Goal: Transaction & Acquisition: Obtain resource

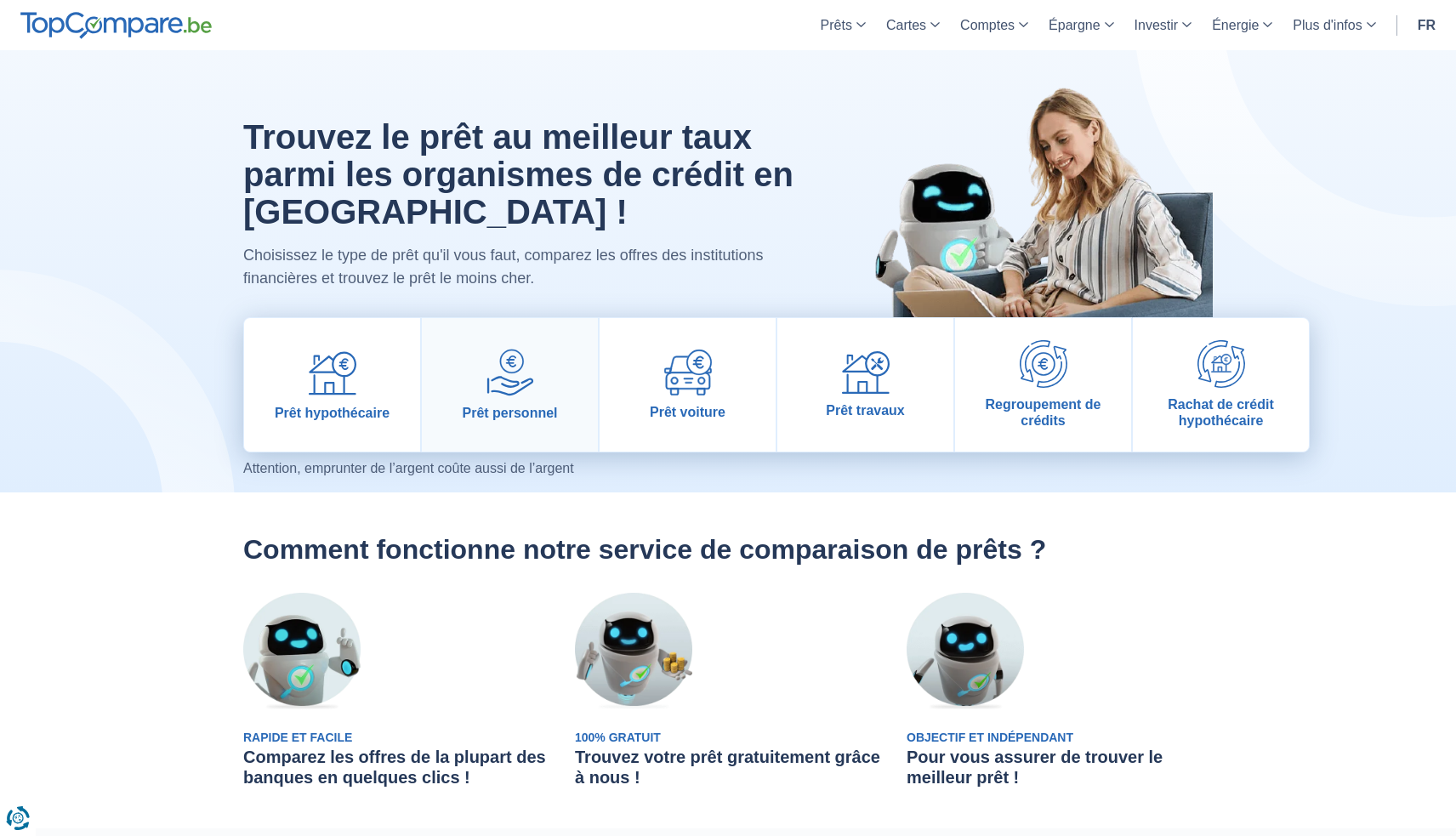
click at [493, 394] on img at bounding box center [510, 372] width 48 height 48
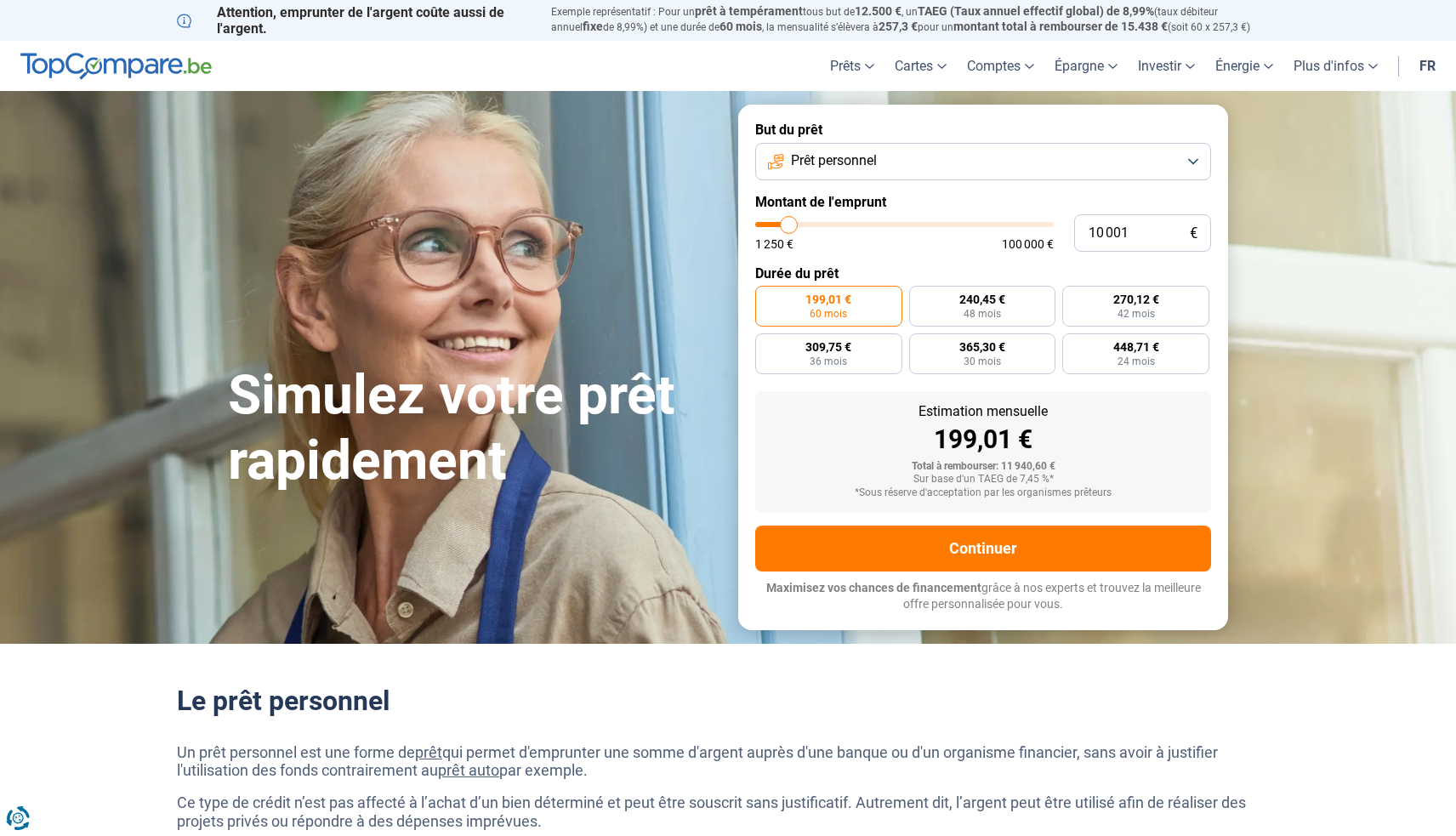
type input "9 750"
type input "9750"
type input "9 500"
type input "9500"
type input "9 250"
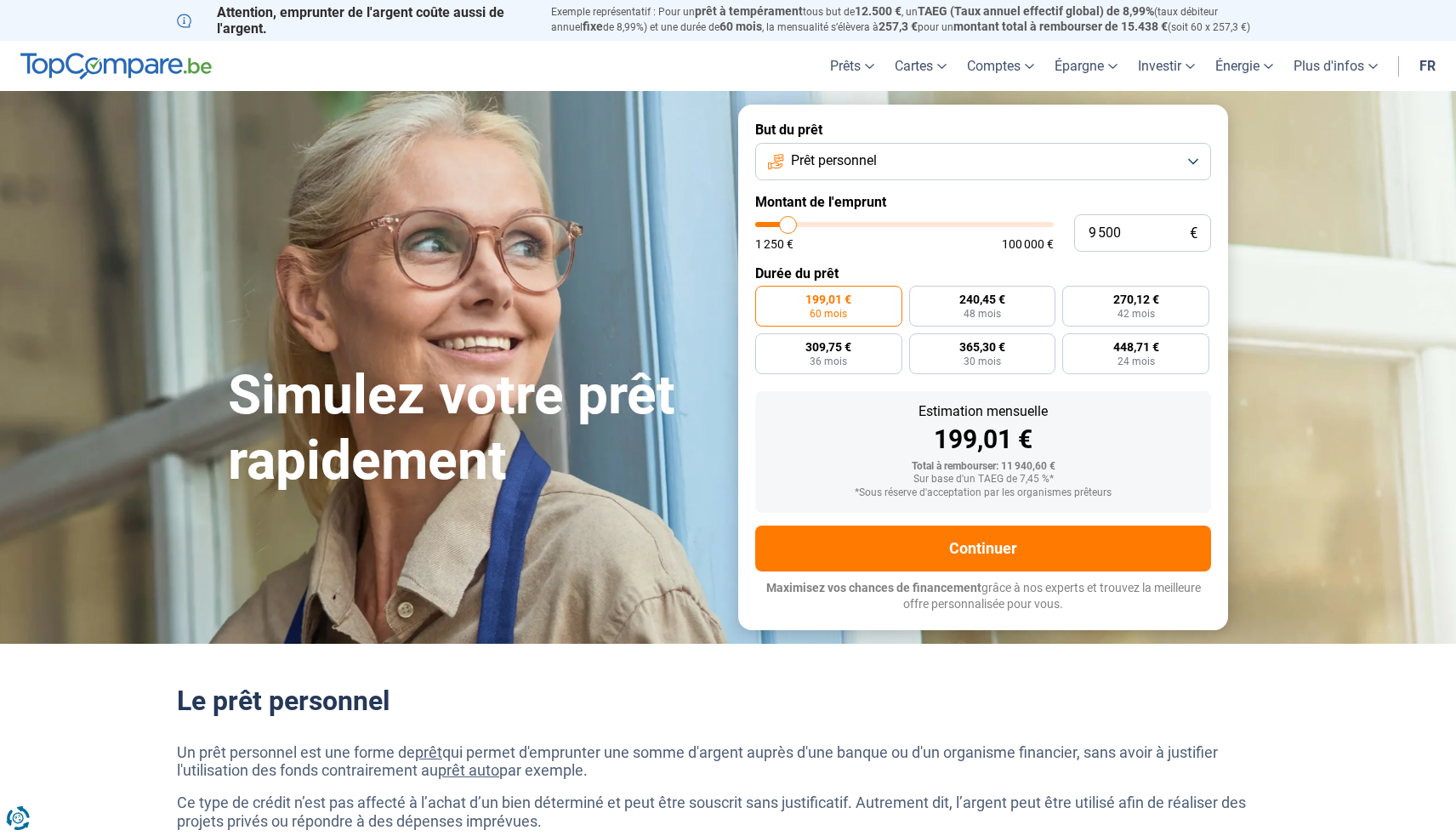
type input "9250"
type input "9 000"
type input "9000"
type input "8 750"
type input "8750"
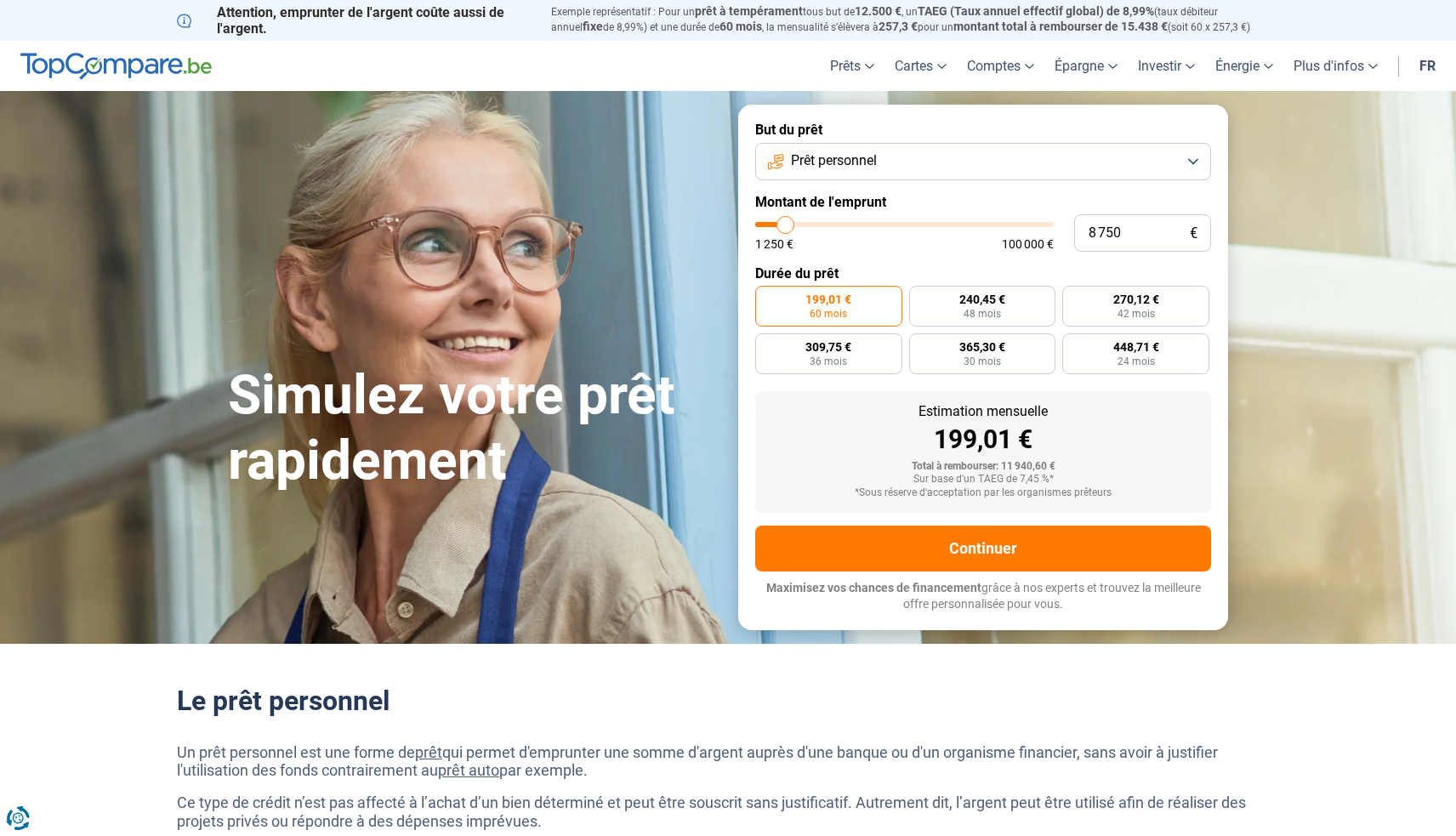
type input "8 250"
type input "8250"
type input "8 000"
type input "8000"
type input "7 750"
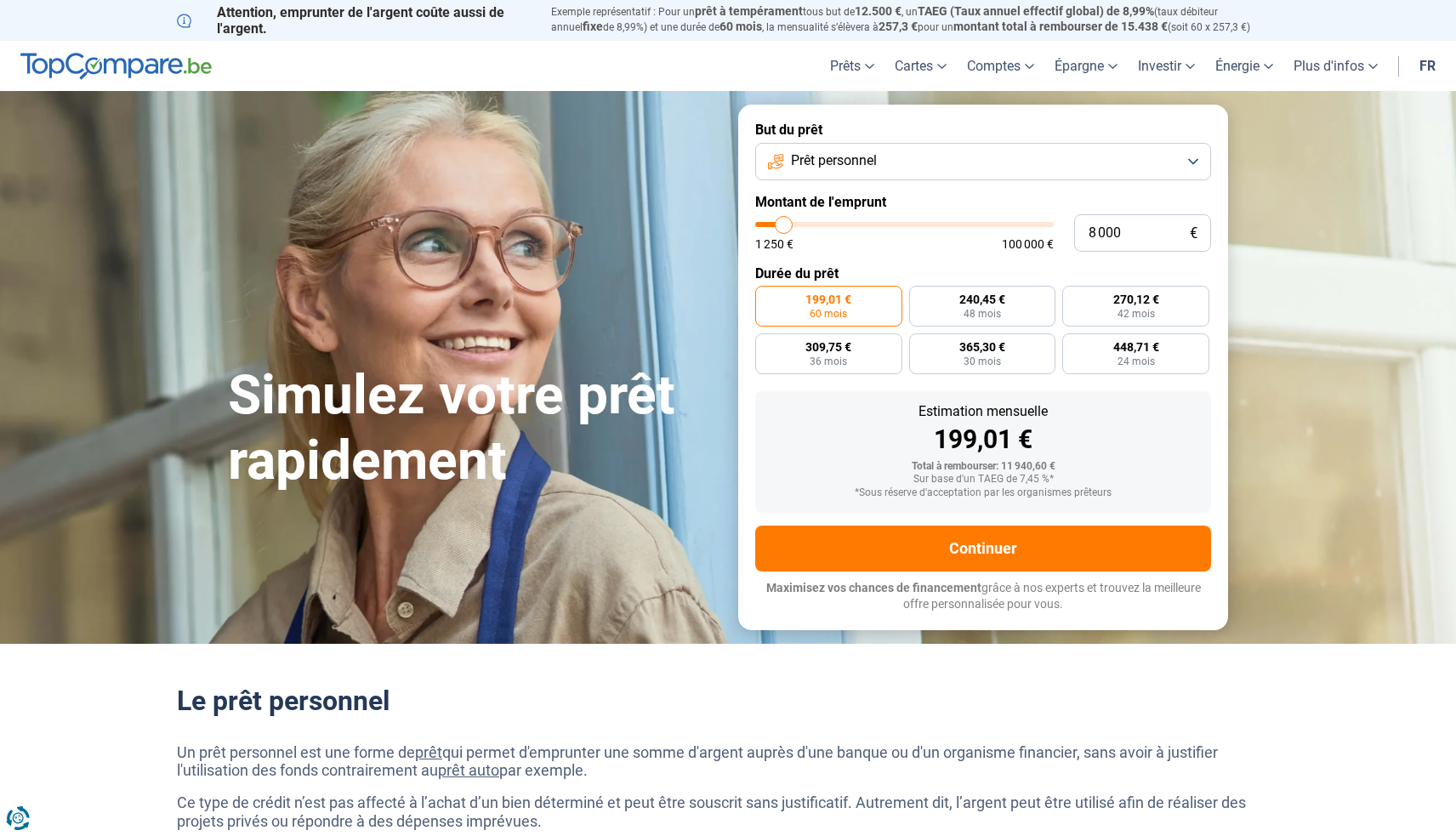
type input "7750"
type input "7 500"
type input "7500"
type input "7 250"
type input "7250"
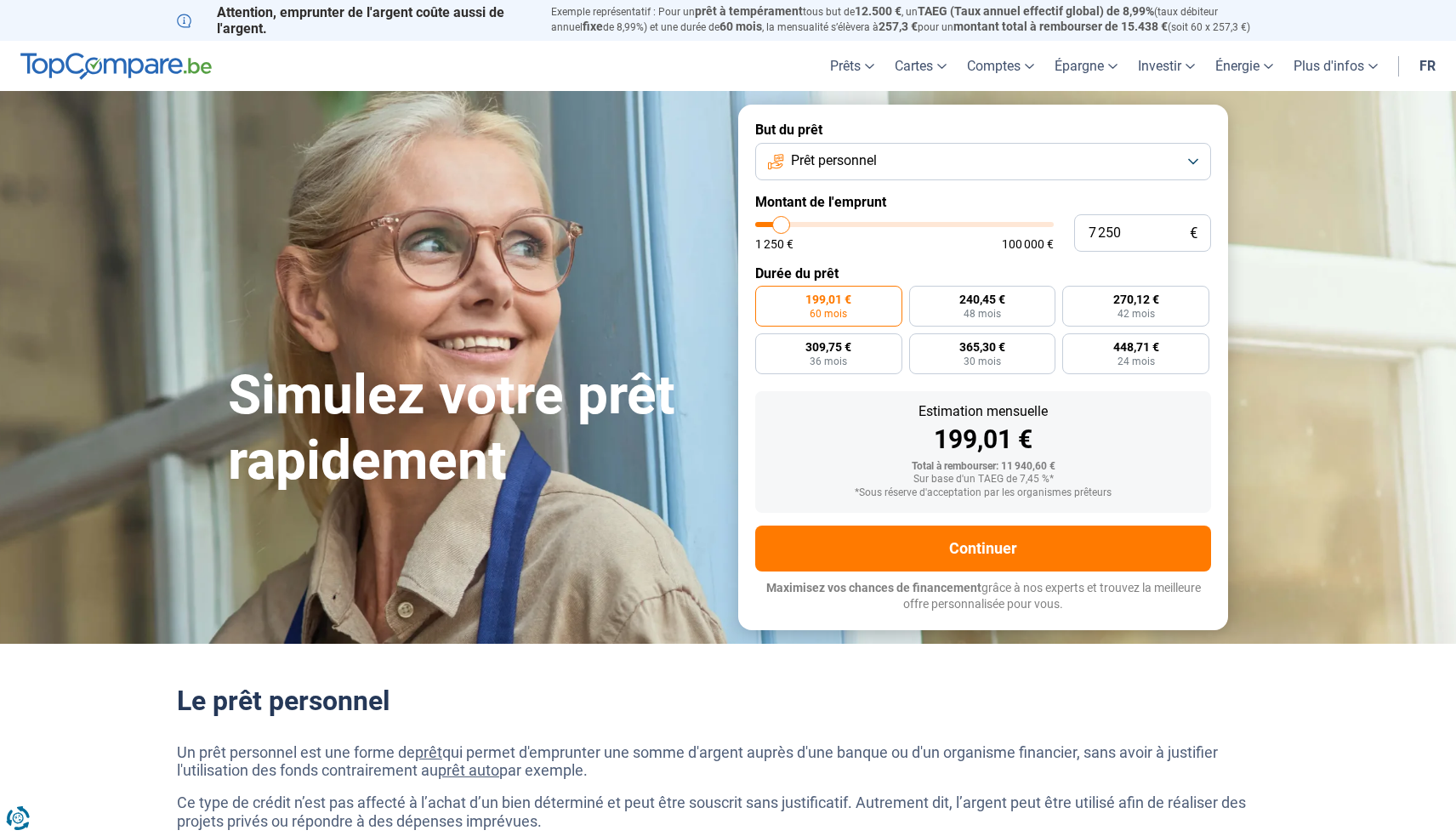
type input "6 750"
type input "6750"
type input "6 500"
type input "6500"
type input "6 250"
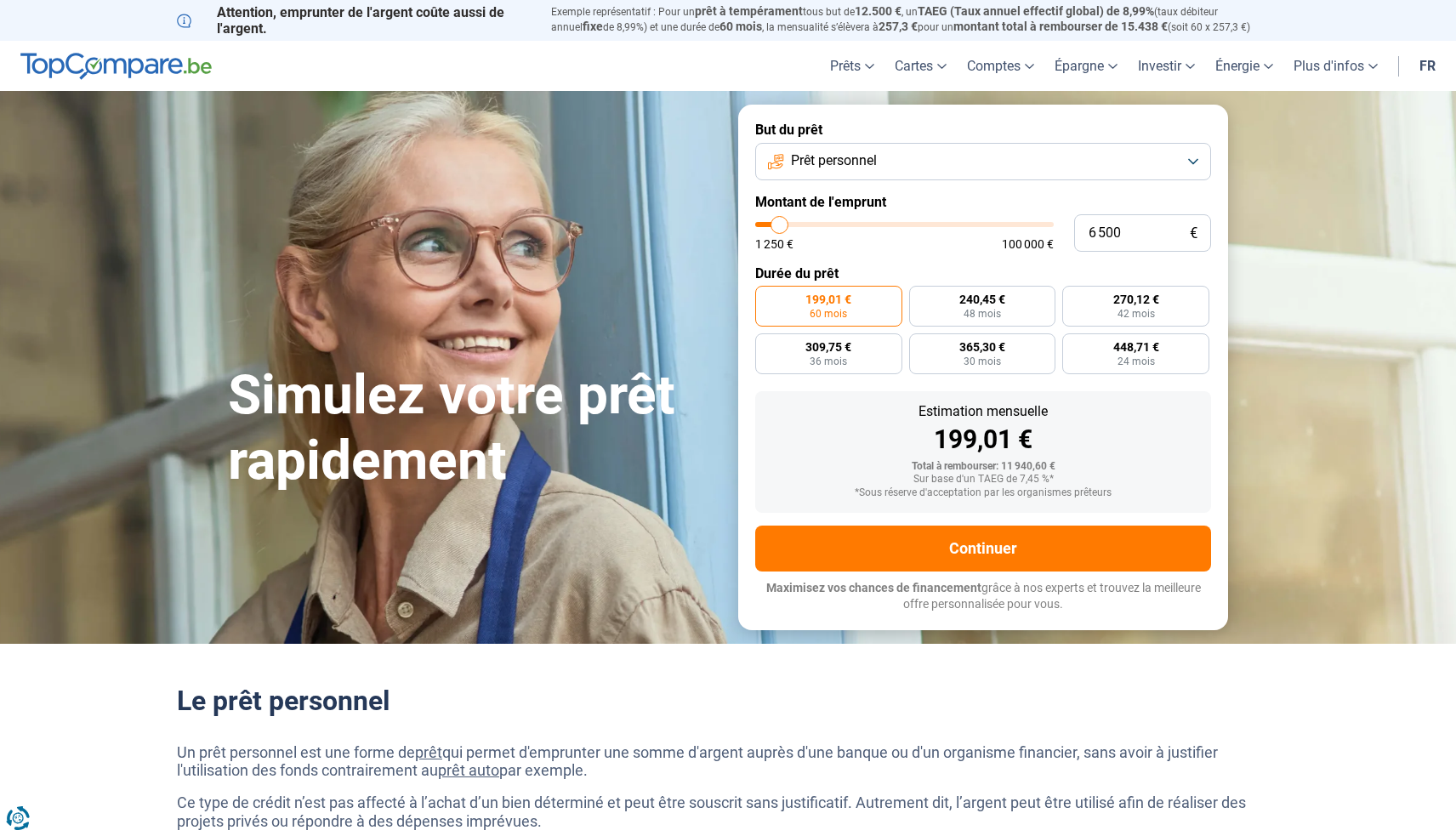
type input "6250"
type input "6 000"
type input "6000"
type input "5 750"
type input "5750"
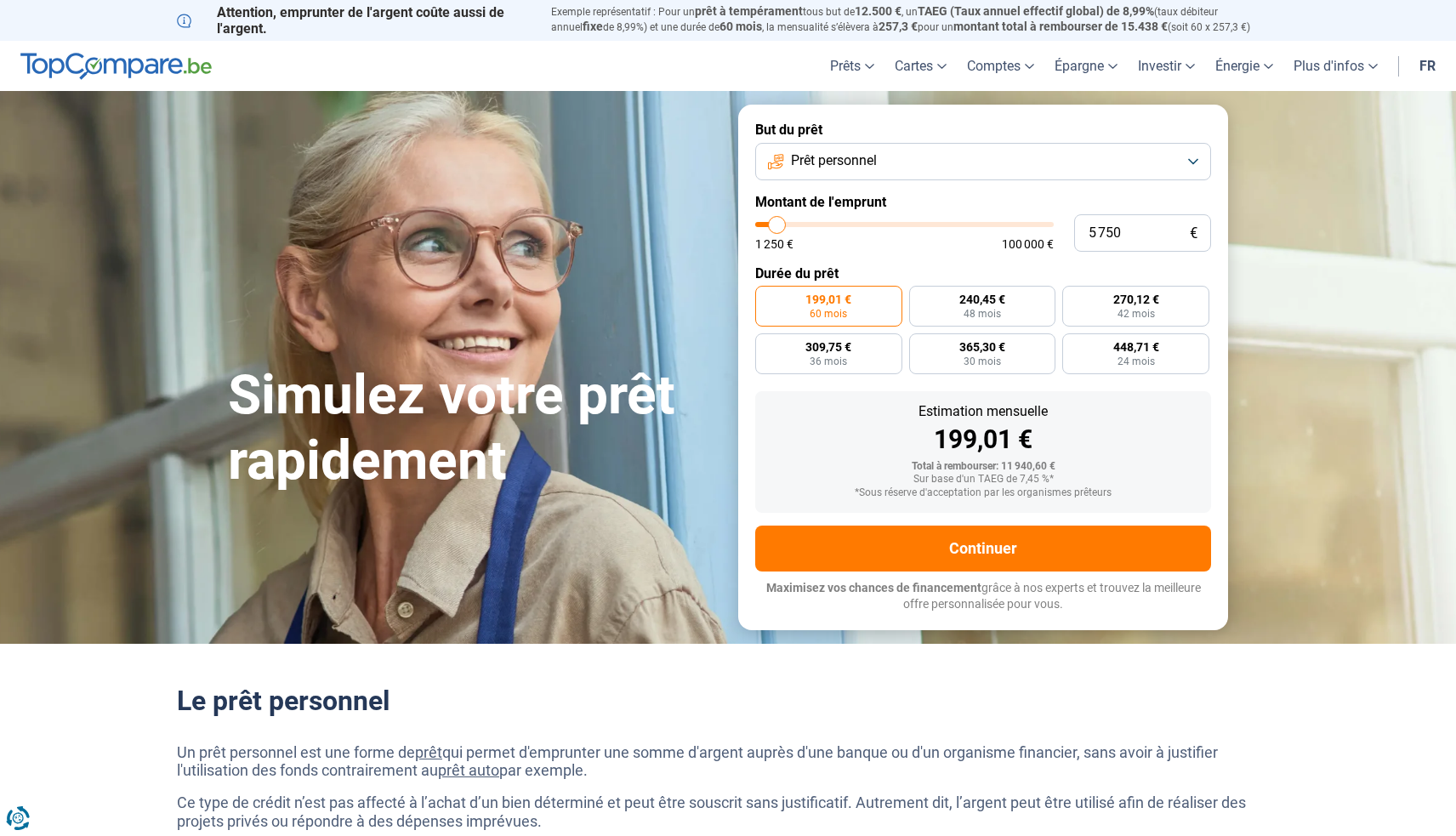
type input "6 000"
type input "6000"
type input "6 250"
type input "6250"
type input "6 500"
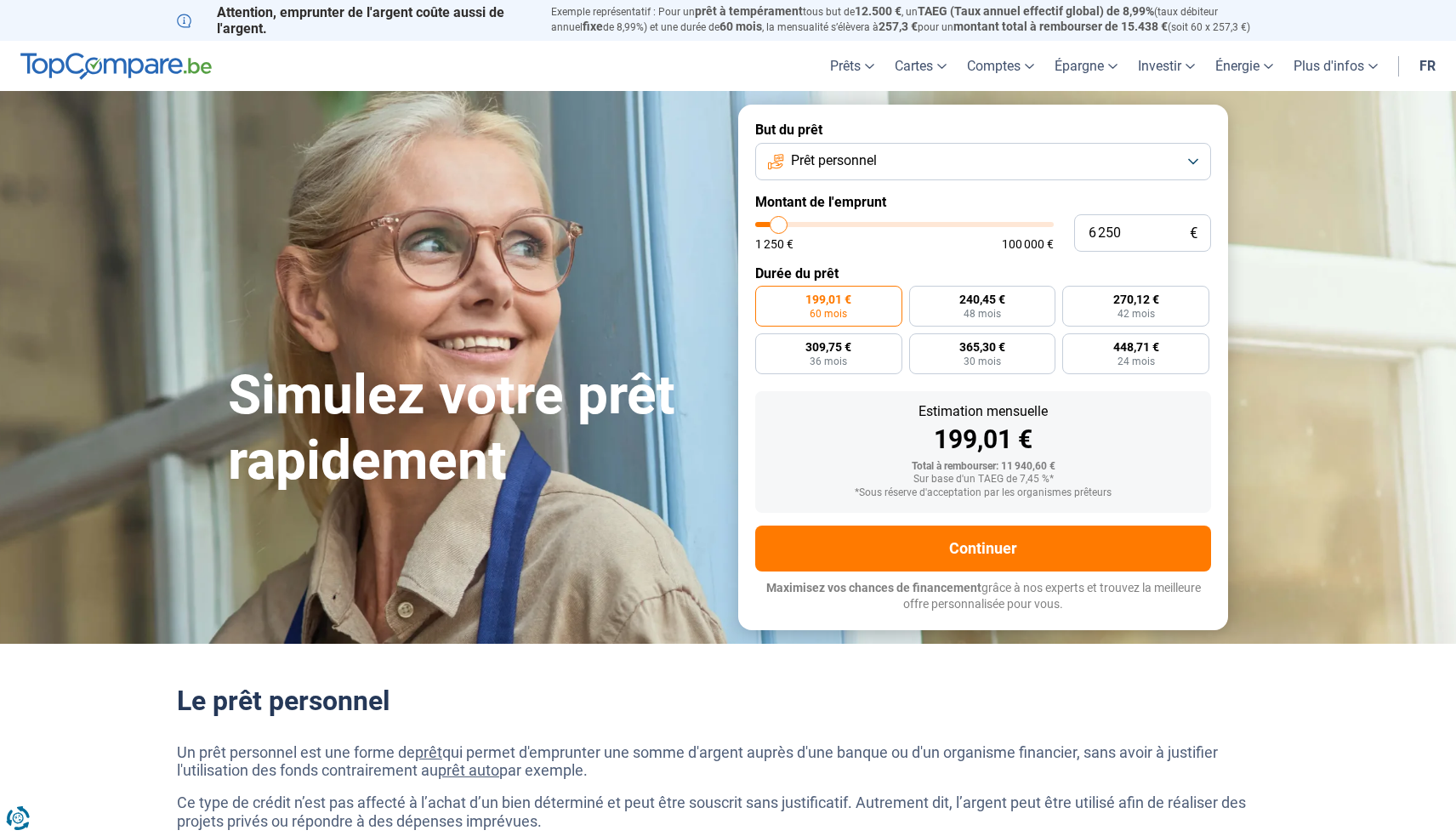
type input "6500"
type input "6 750"
type input "6750"
type input "7 250"
type input "7250"
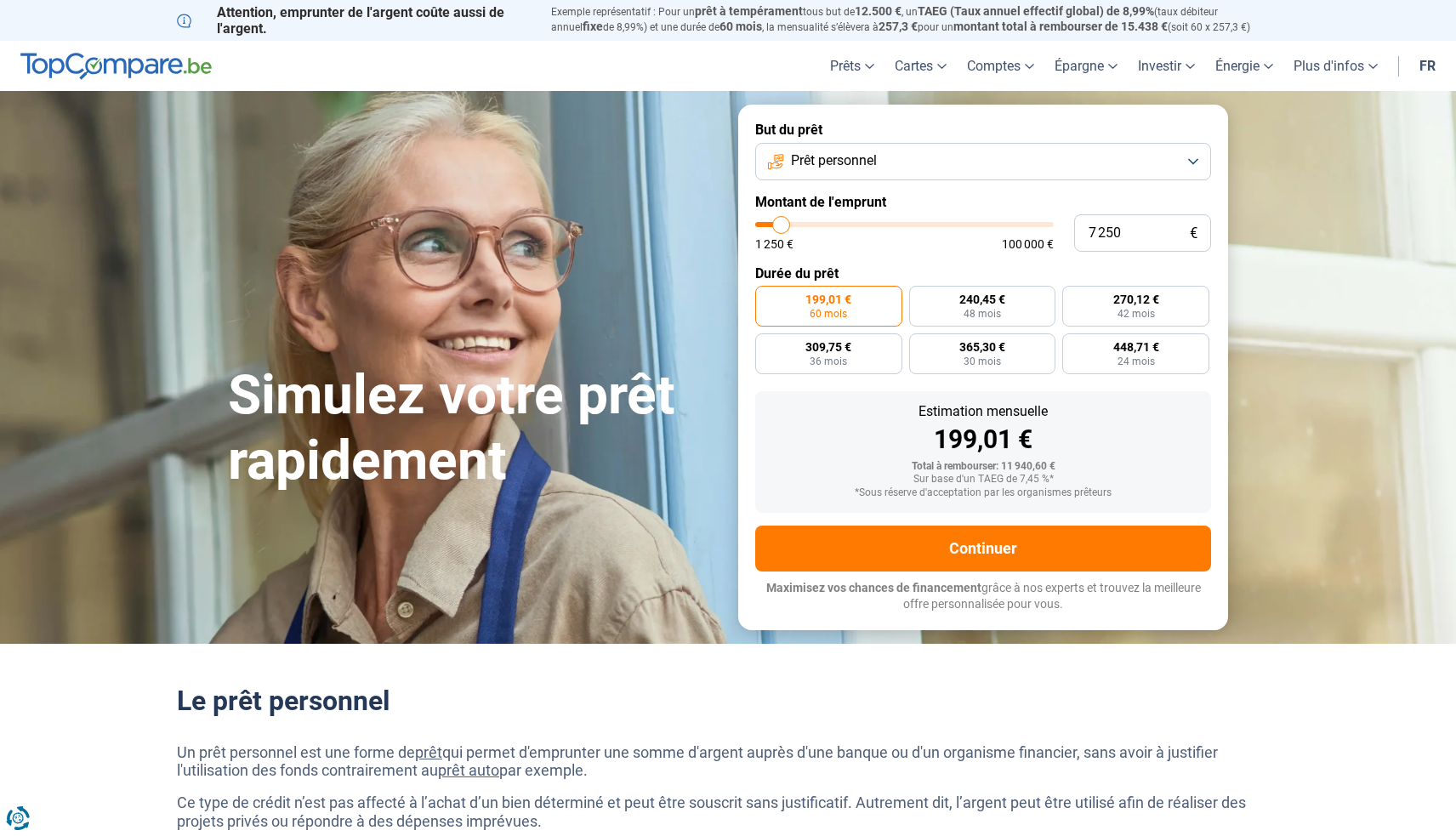
type input "7 500"
type input "7500"
click at [783, 225] on input "range" at bounding box center [904, 224] width 299 height 5
radio input "true"
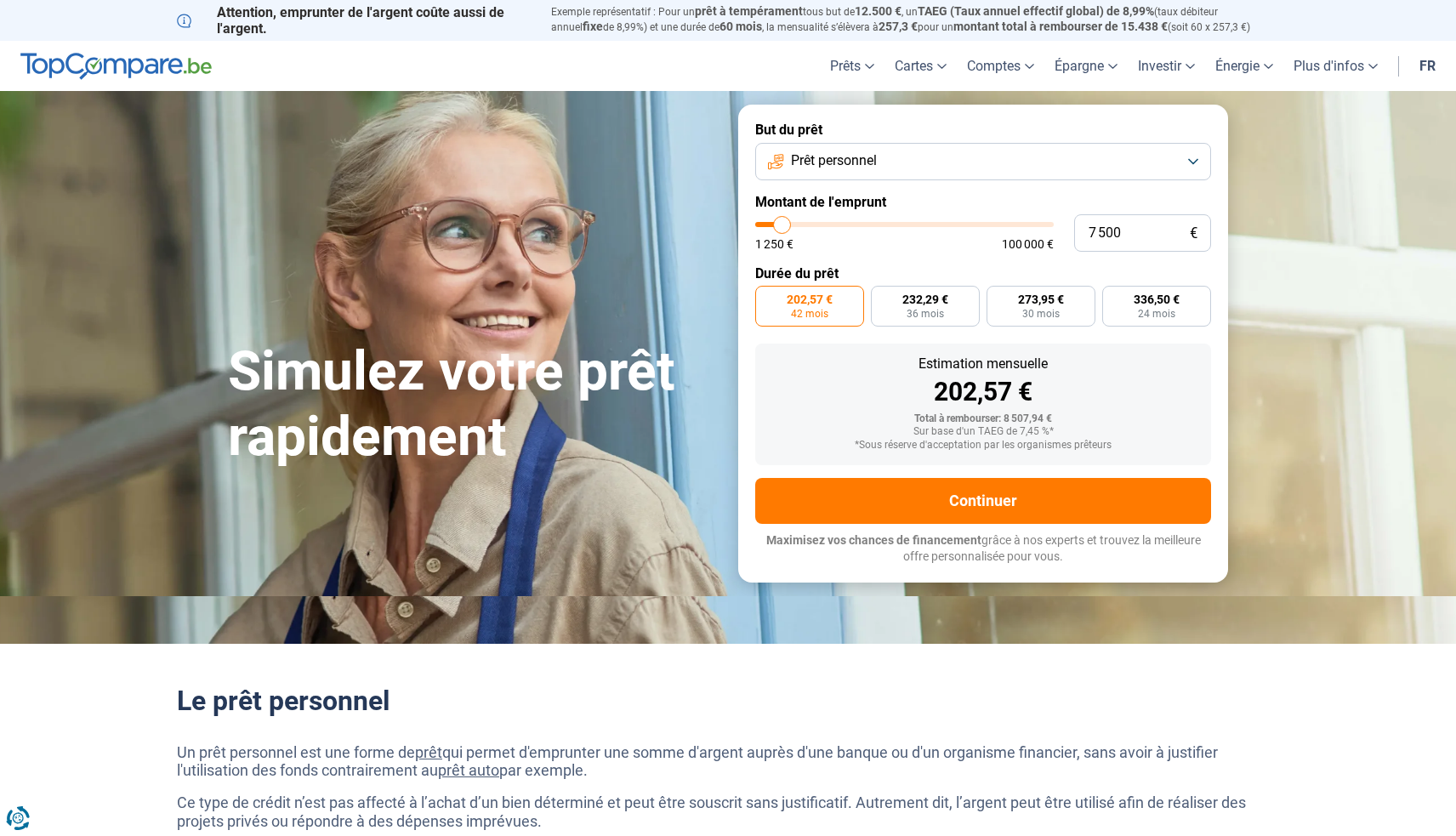
click at [888, 155] on button "Prêt personnel" at bounding box center [983, 162] width 456 height 37
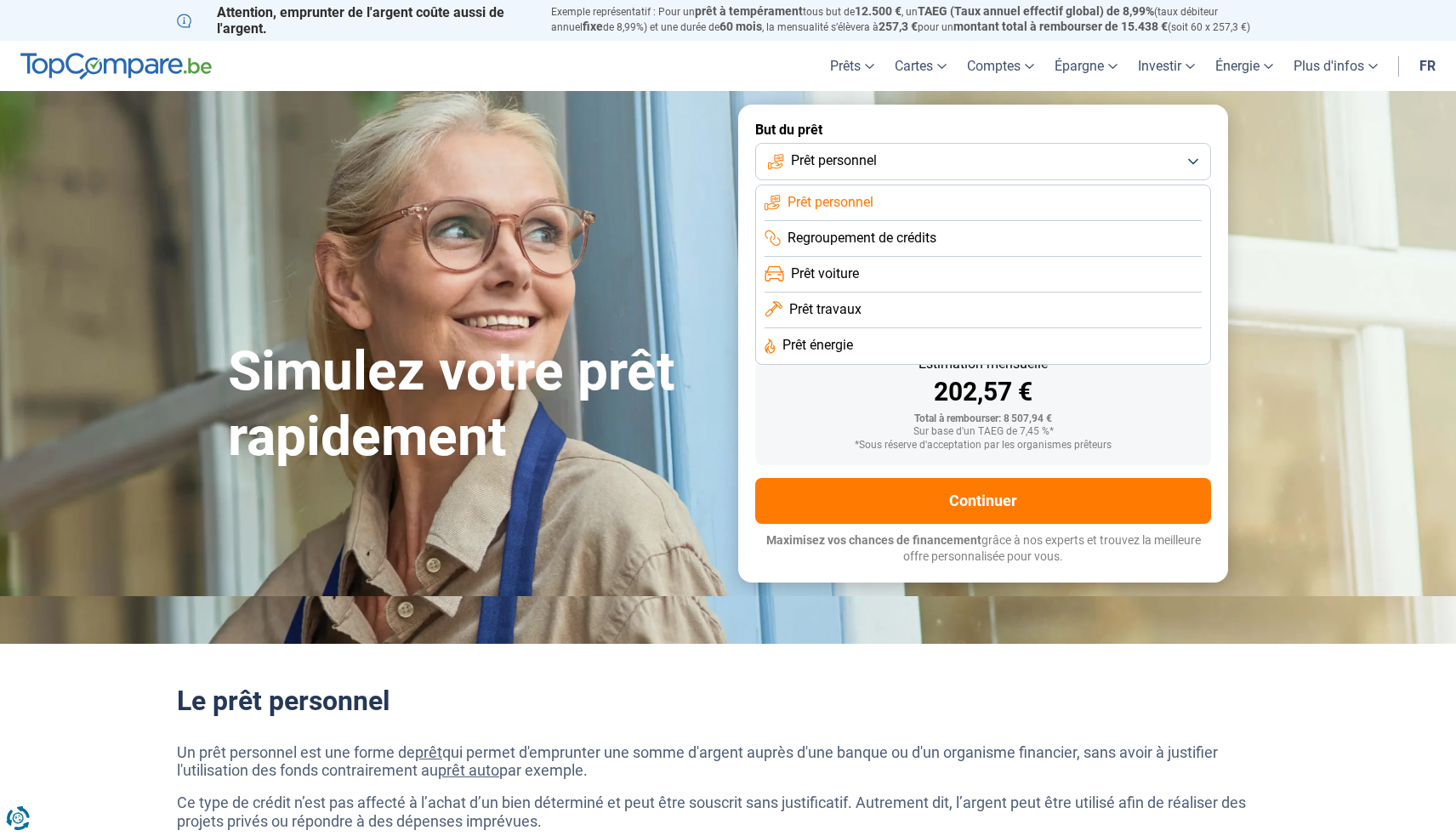
click at [888, 155] on button "Prêt personnel" at bounding box center [983, 162] width 456 height 37
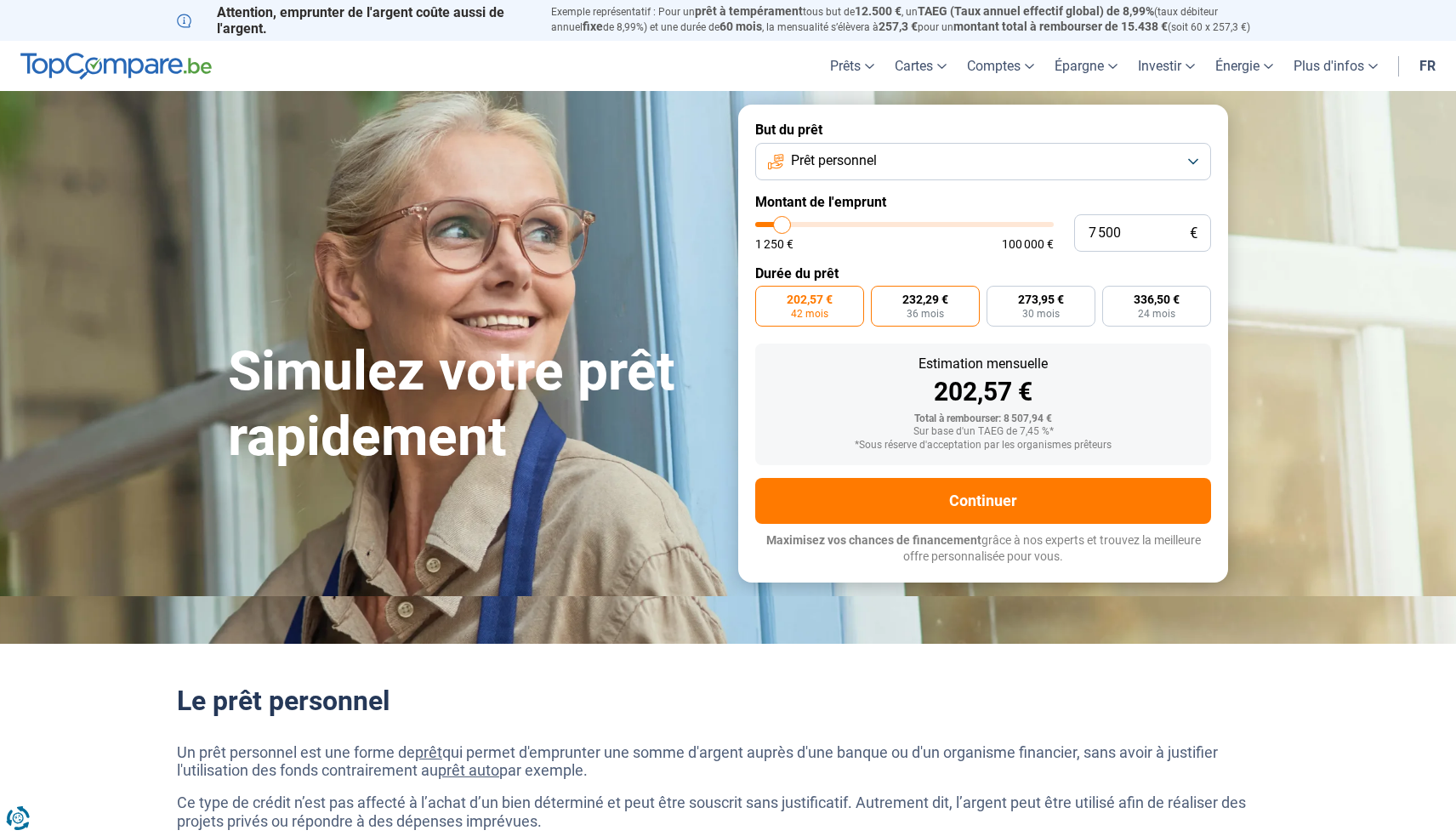
click at [912, 319] on span "36 mois" at bounding box center [925, 314] width 37 height 10
click at [882, 297] on input "232,29 € 36 mois" at bounding box center [876, 291] width 11 height 11
radio input "true"
click at [1063, 321] on label "273,95 € 30 mois" at bounding box center [1041, 306] width 109 height 41
click at [998, 297] on input "273,95 € 30 mois" at bounding box center [993, 291] width 11 height 11
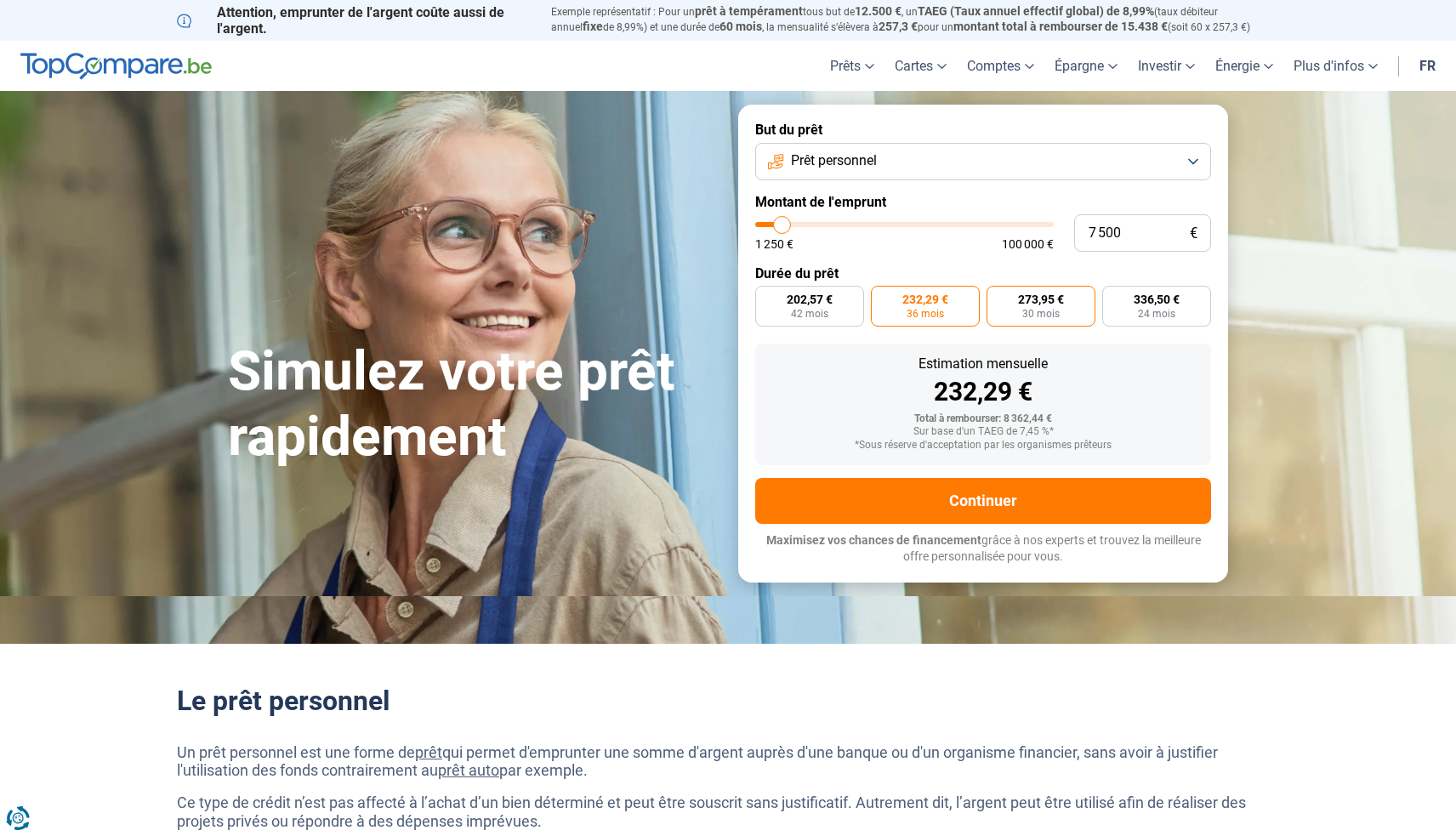
radio input "true"
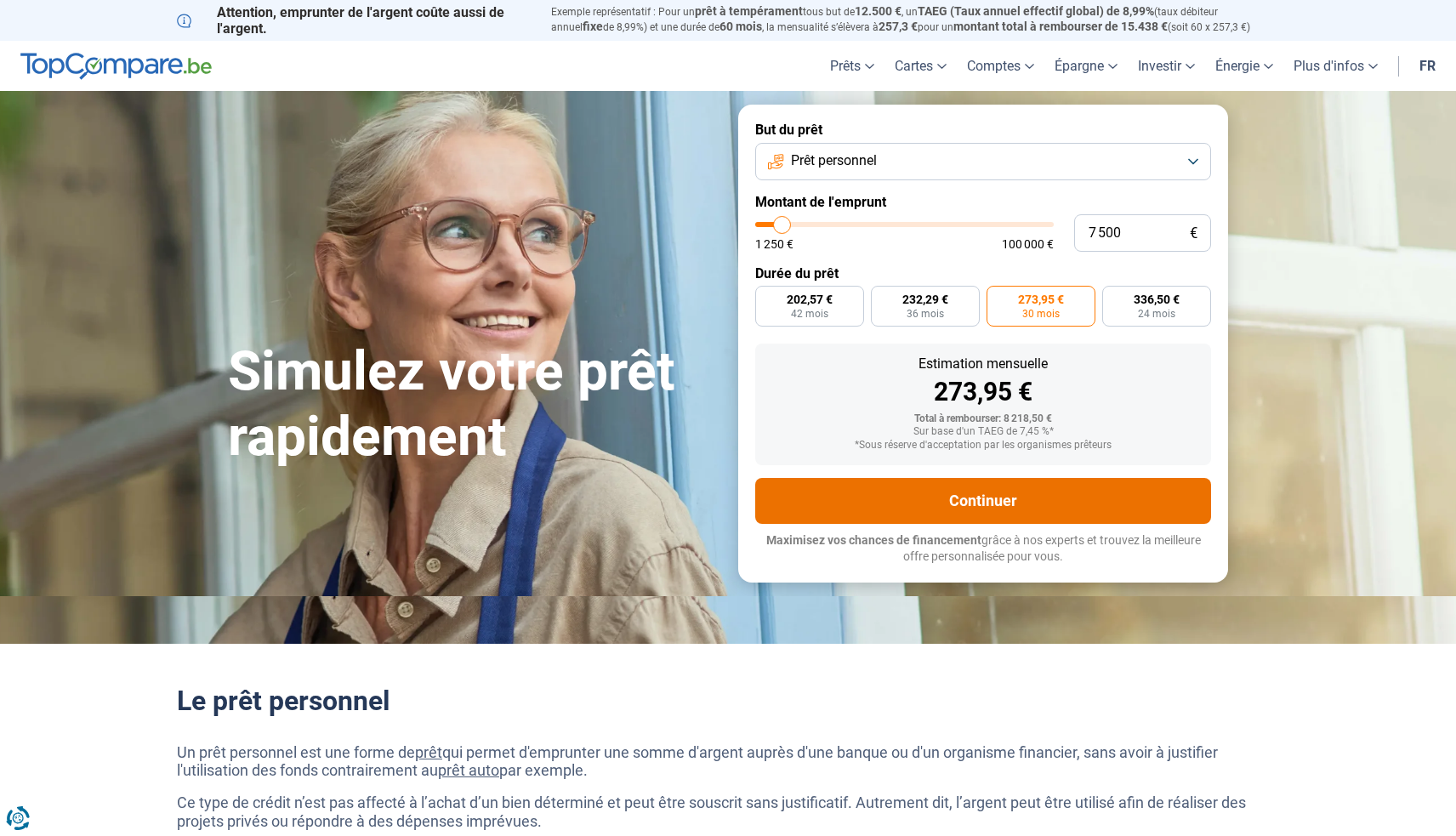
click at [935, 503] on button "Continuer" at bounding box center [983, 501] width 456 height 46
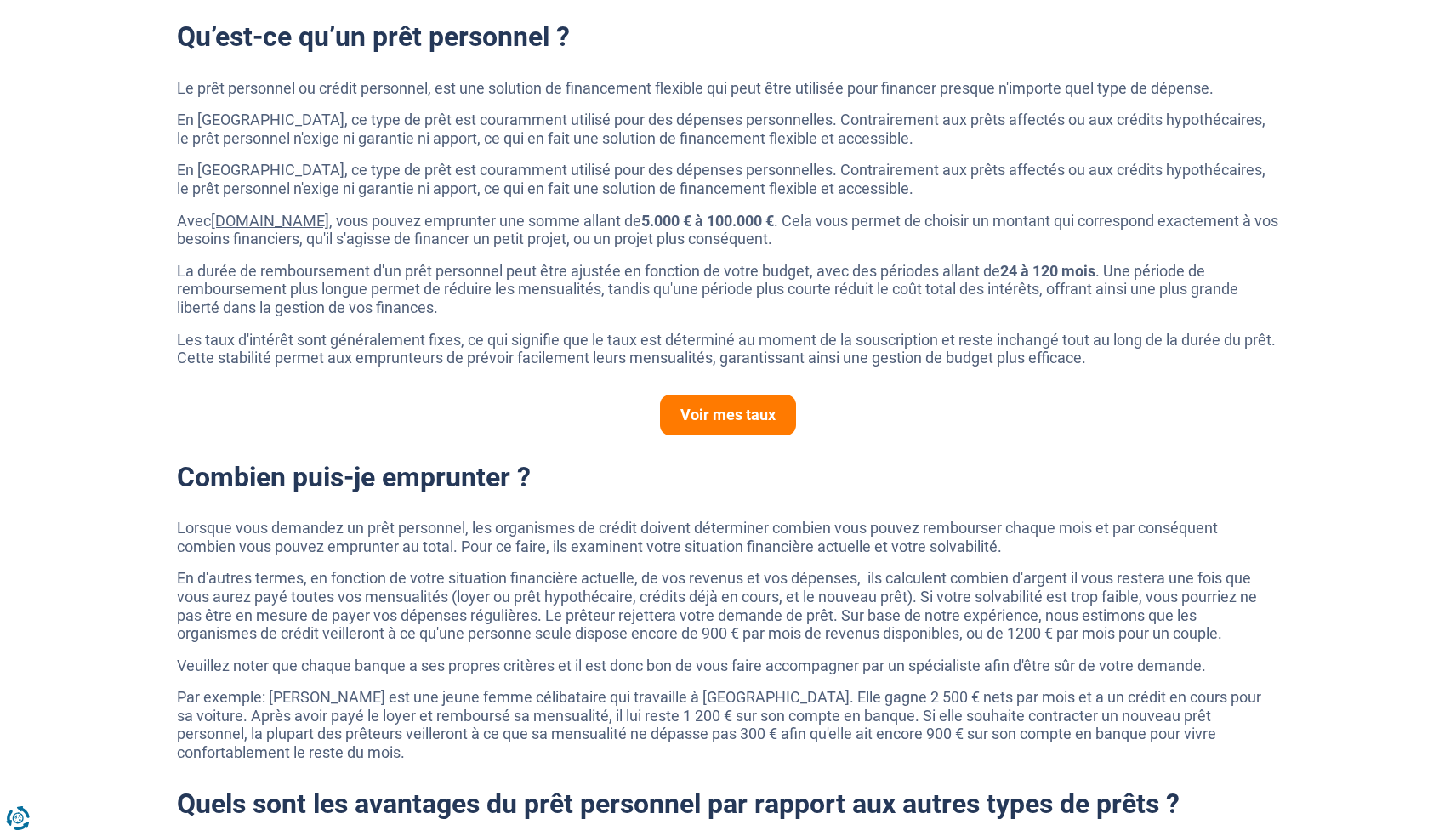
scroll to position [838, 0]
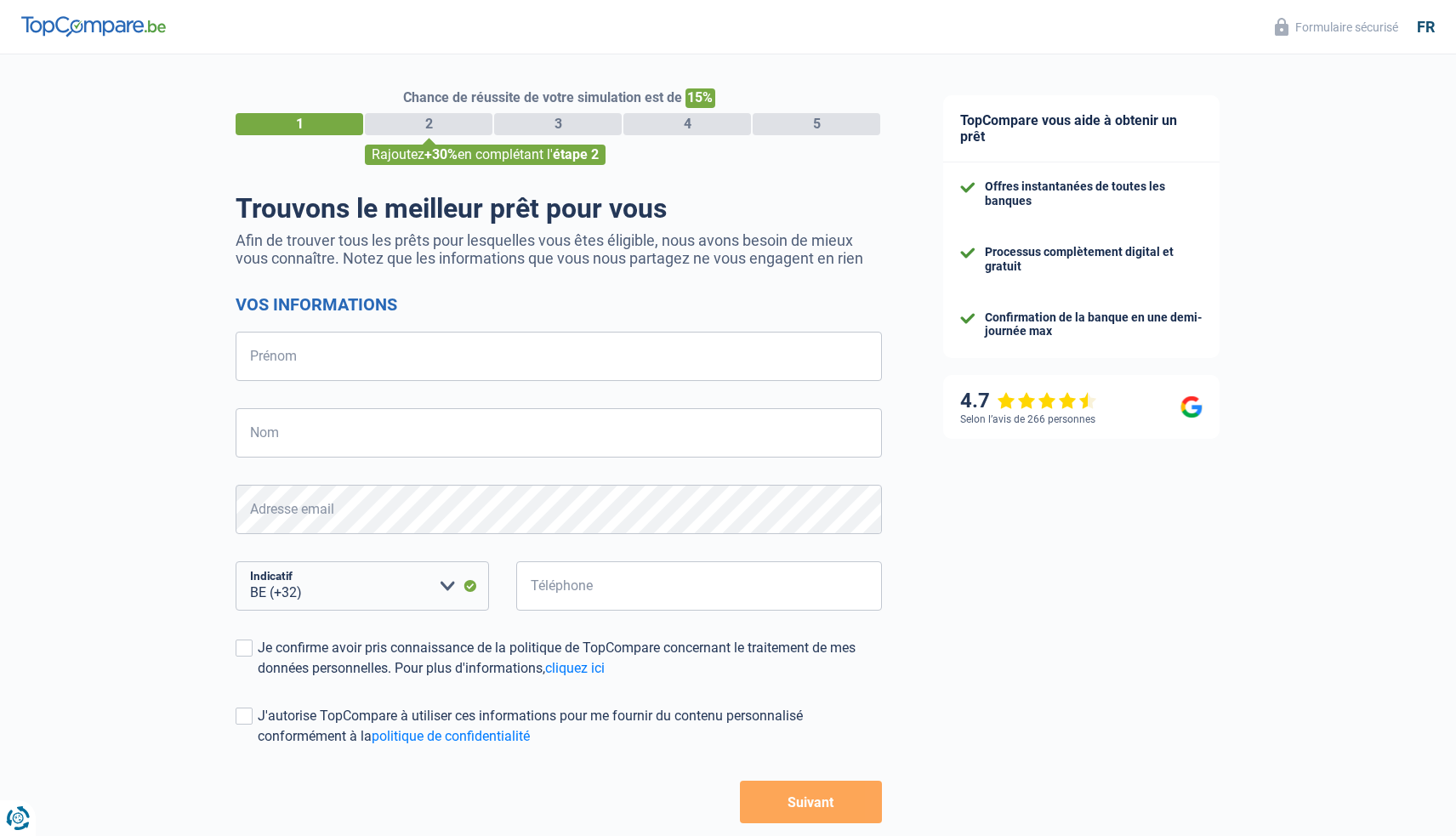
select select "32"
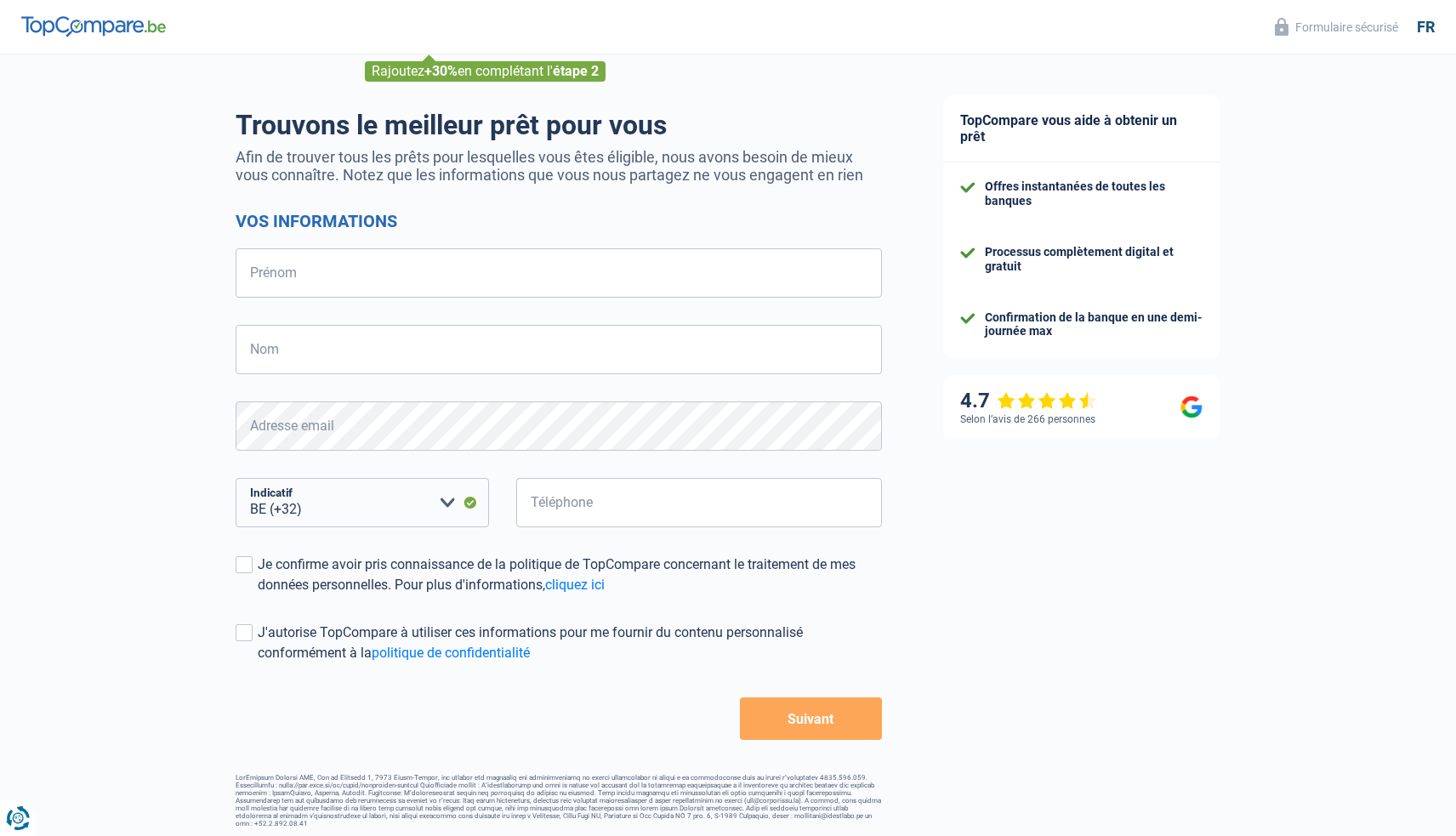
scroll to position [81, 0]
